Goal: Task Accomplishment & Management: Manage account settings

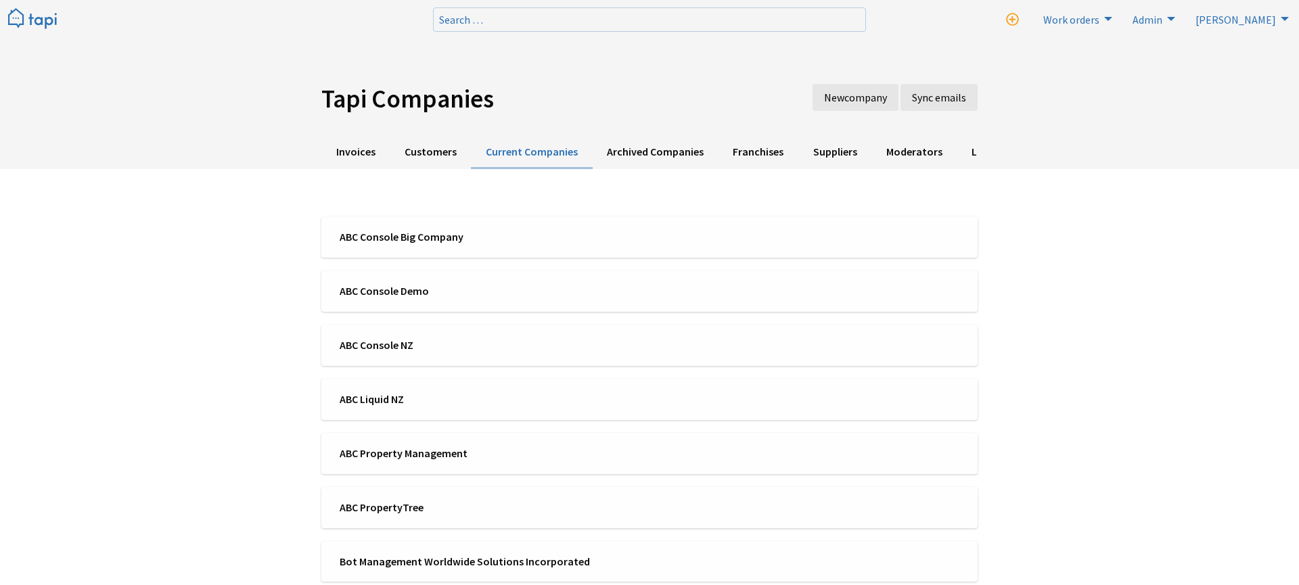
click at [378, 258] on ul "ABC Console Big Company ABC Console Demo ABC Console NZ ABC Liquid NZ ABC Prope…" at bounding box center [649, 589] width 656 height 744
click at [413, 230] on span "ABC Console Big Company" at bounding box center [490, 236] width 301 height 15
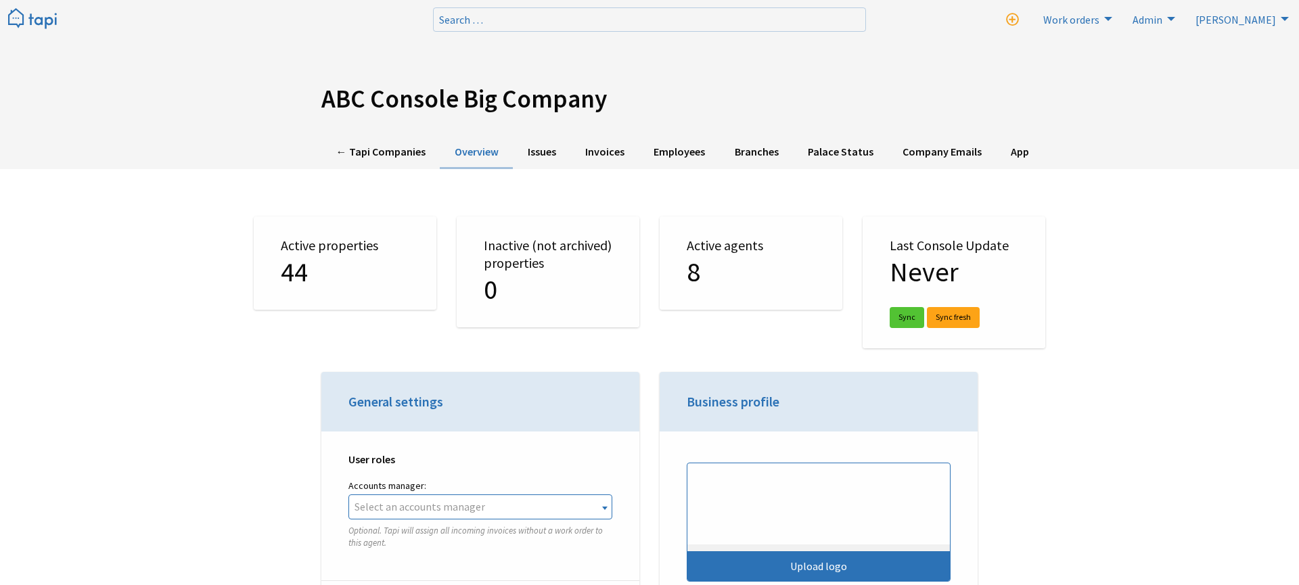
select select "TAPI"
click at [680, 151] on link "Employees" at bounding box center [679, 152] width 81 height 33
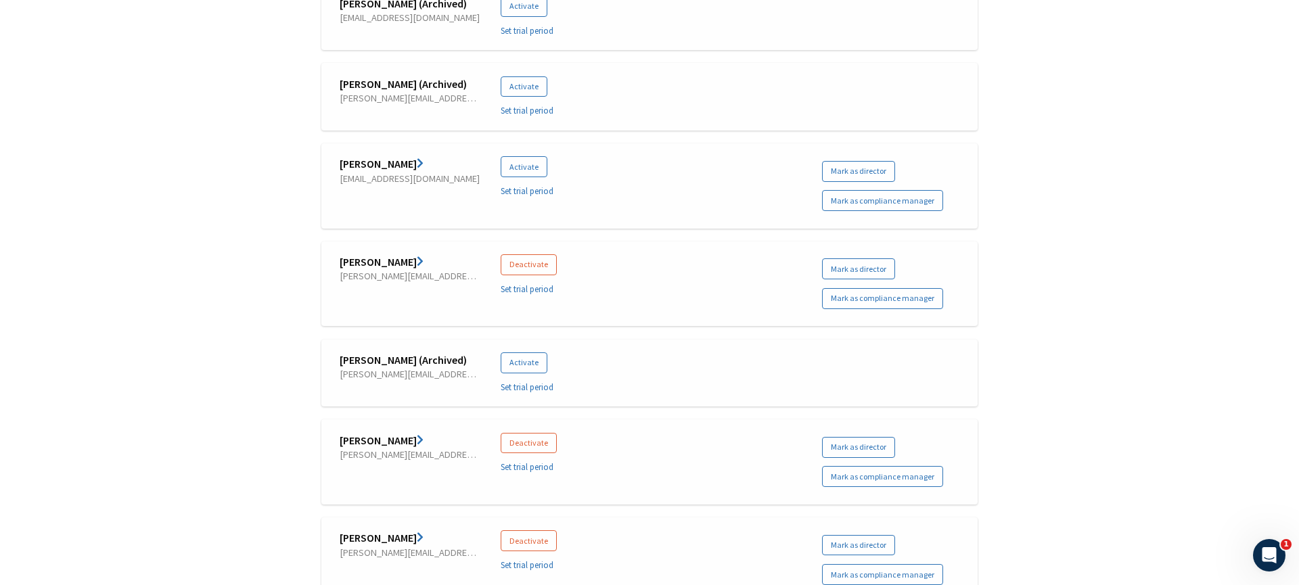
click at [382, 268] on link "[PERSON_NAME]" at bounding box center [382, 262] width 84 height 14
